Goal: Find specific page/section: Find specific page/section

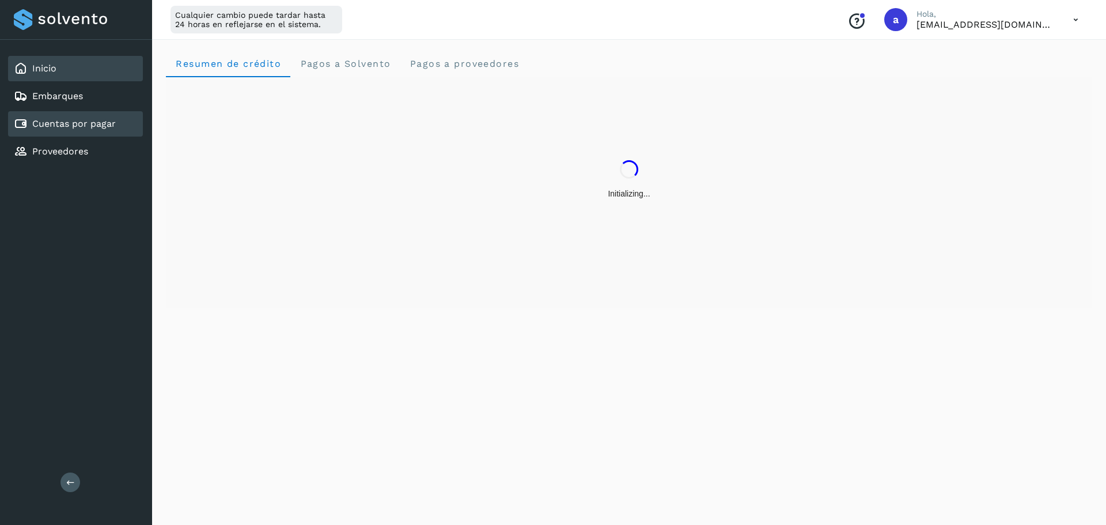
click at [104, 128] on link "Cuentas por pagar" at bounding box center [74, 123] width 84 height 11
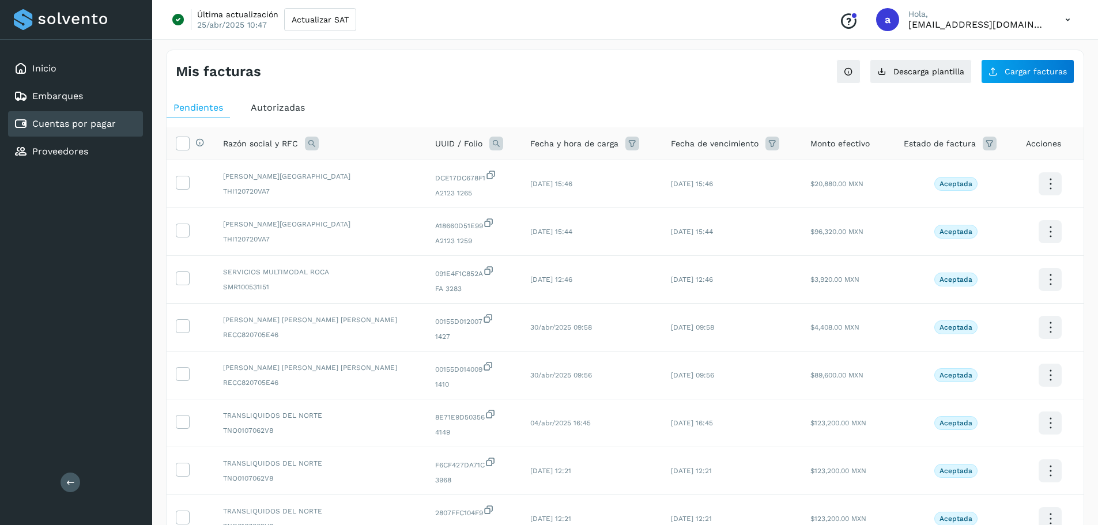
click at [302, 110] on span "Autorizadas" at bounding box center [278, 107] width 54 height 11
